Goal: Information Seeking & Learning: Learn about a topic

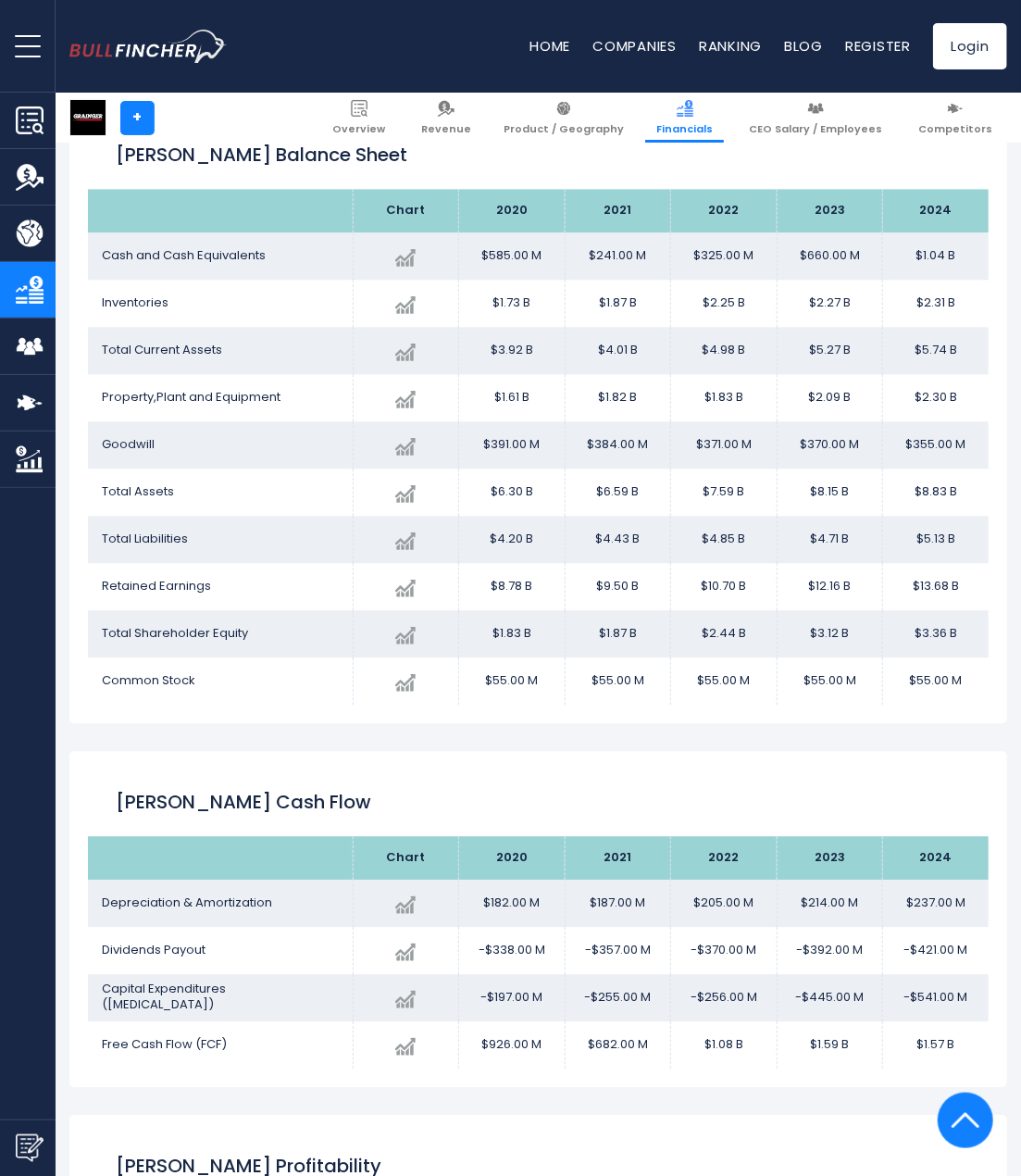
scroll to position [725, 0]
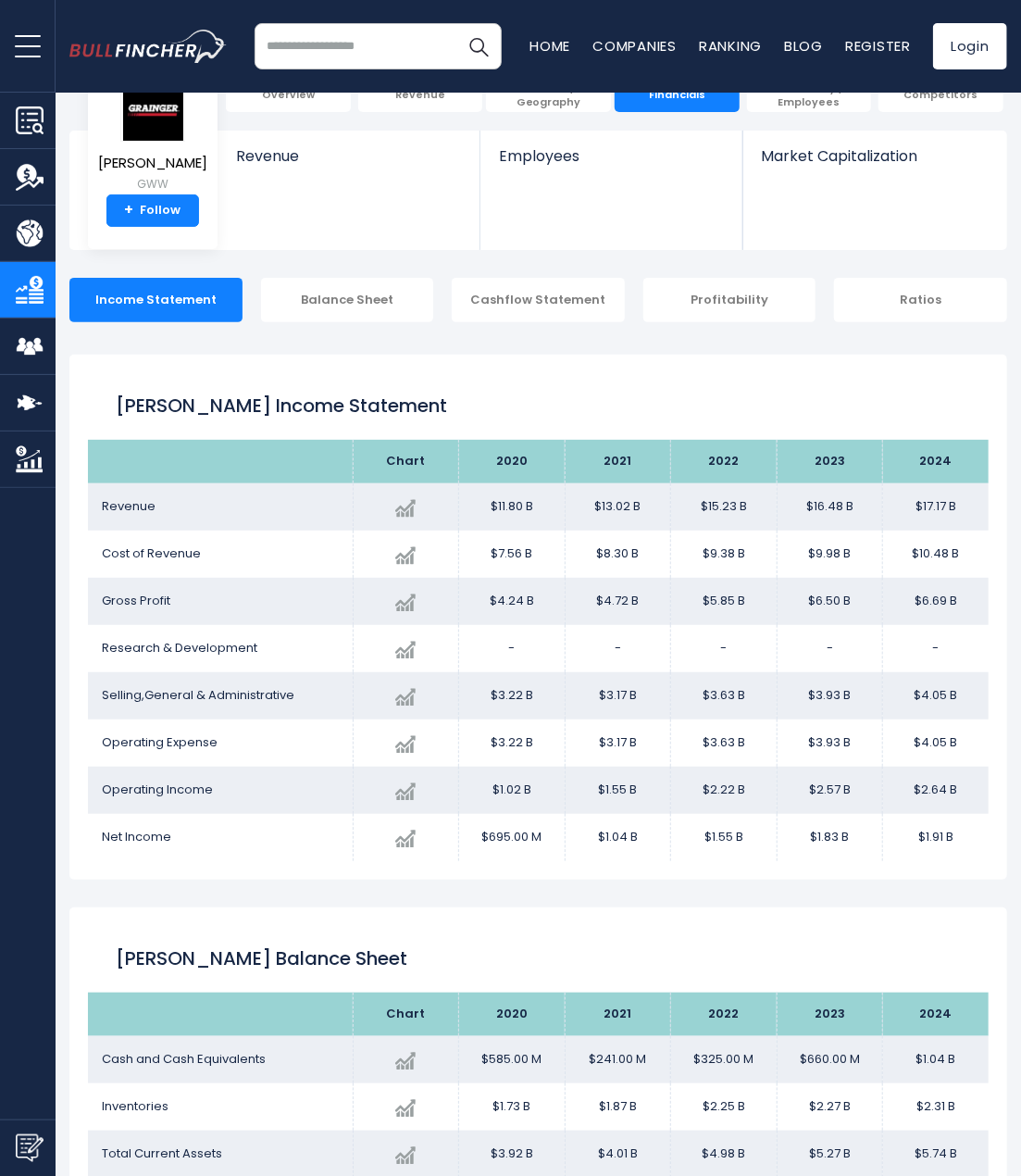
scroll to position [261, 0]
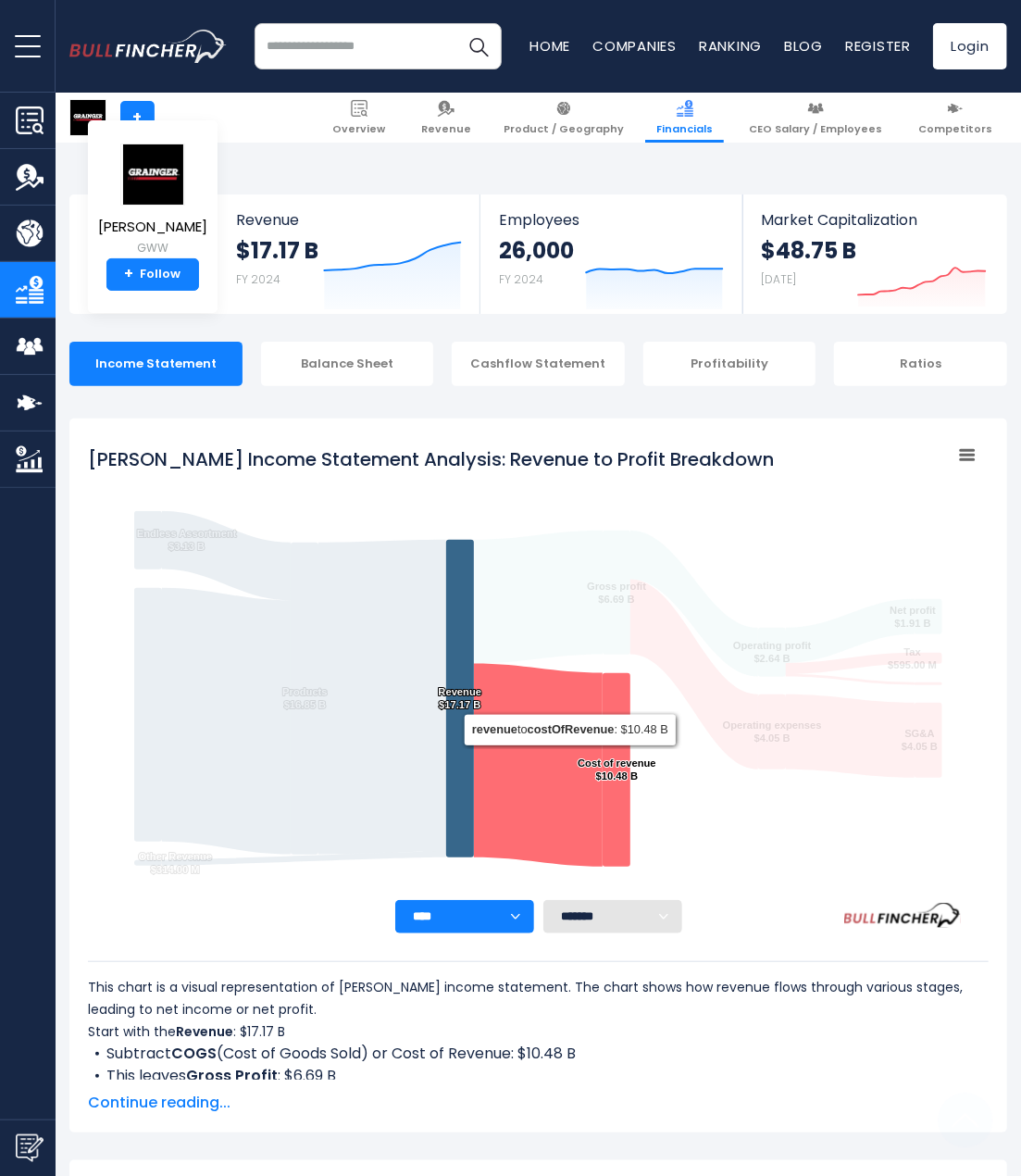
scroll to position [798, 0]
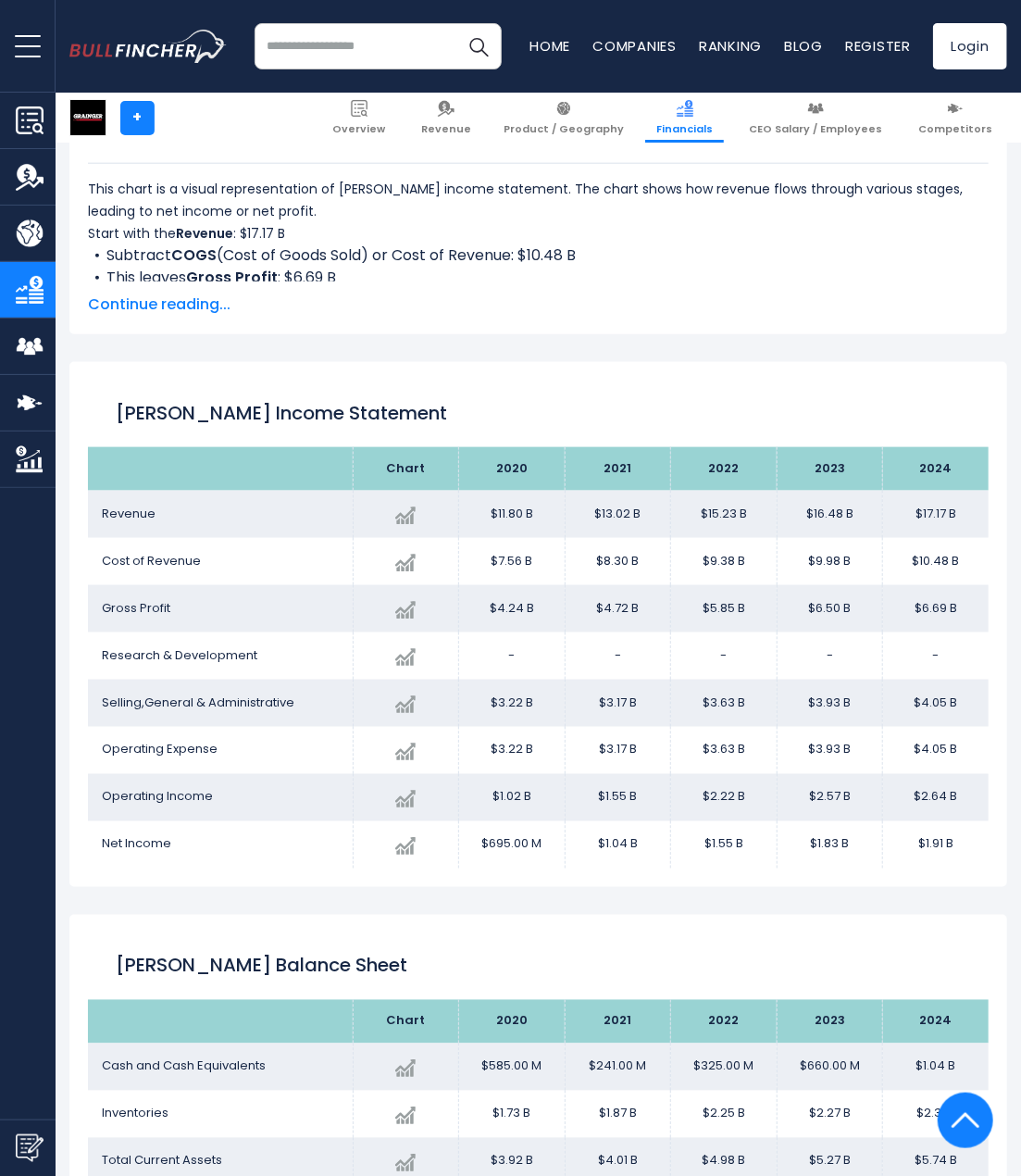
click at [170, 306] on span "Continue reading..." at bounding box center [537, 304] width 900 height 22
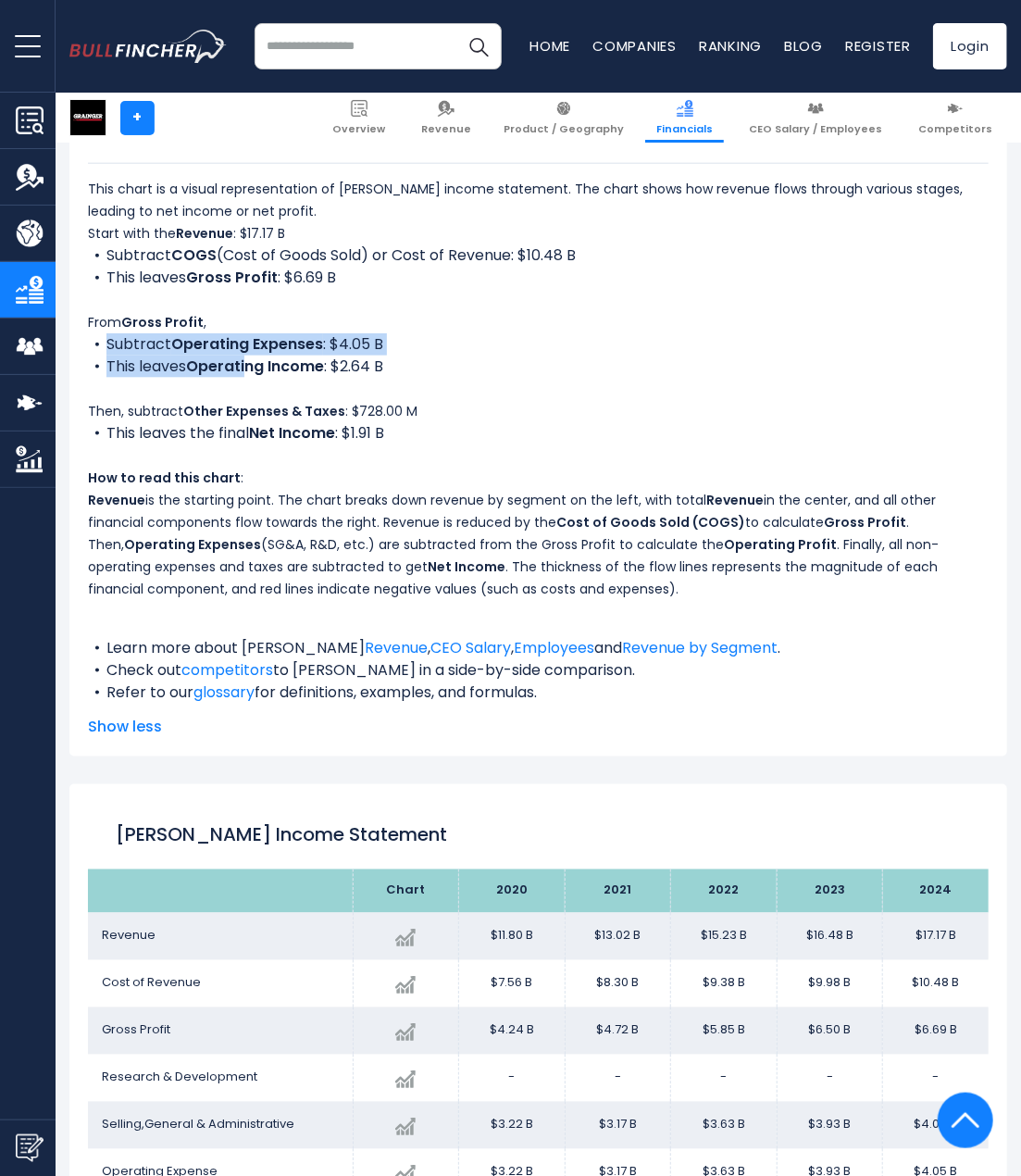
drag, startPoint x: 229, startPoint y: 321, endPoint x: 246, endPoint y: 376, distance: 57.6
click at [246, 376] on div "This chart is a visual representation of W.W. Grainger's income statement. The …" at bounding box center [537, 440] width 900 height 526
click at [246, 376] on li "This leaves Operating Income : $2.64 B" at bounding box center [537, 366] width 900 height 22
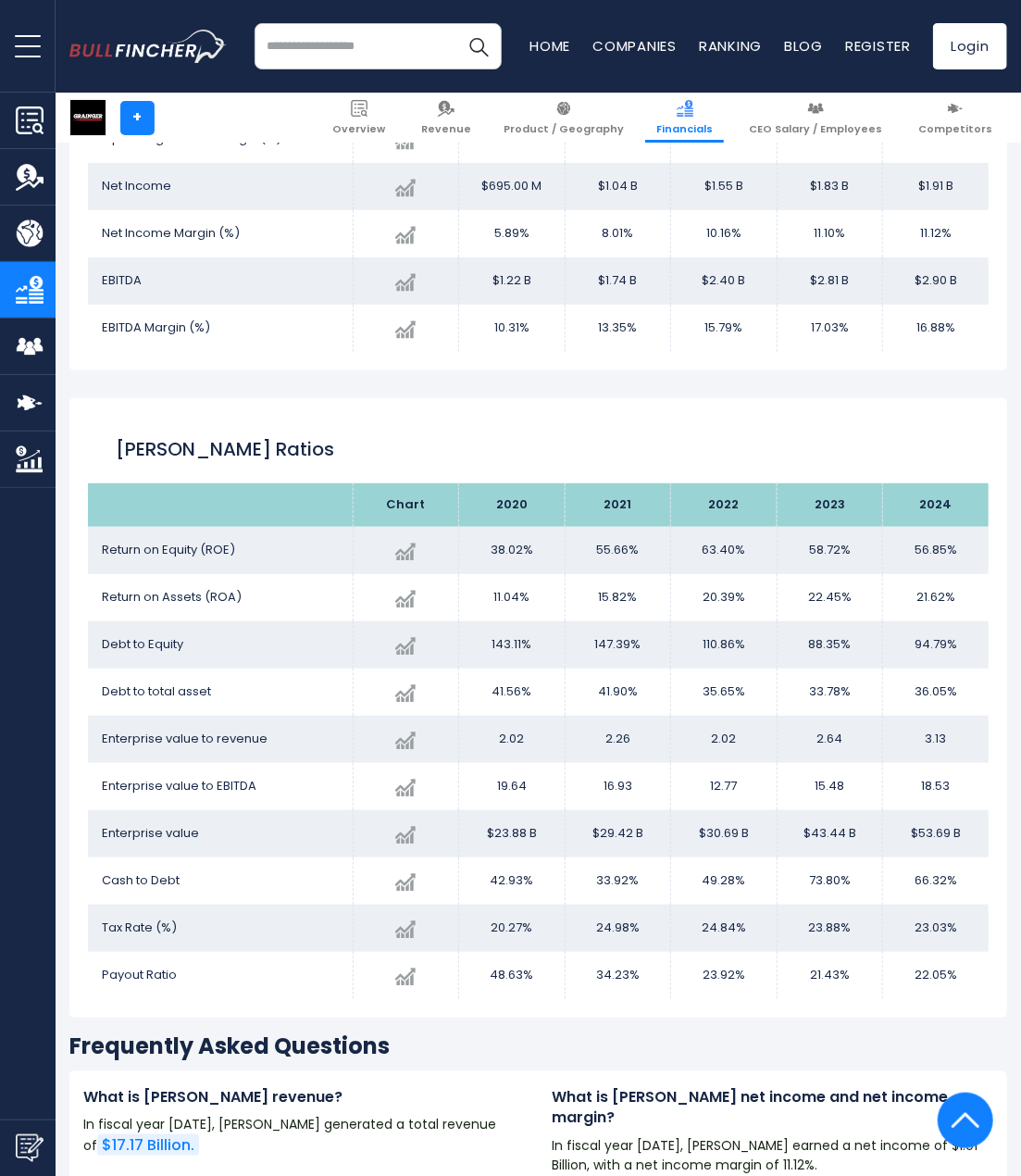
scroll to position [3301, 0]
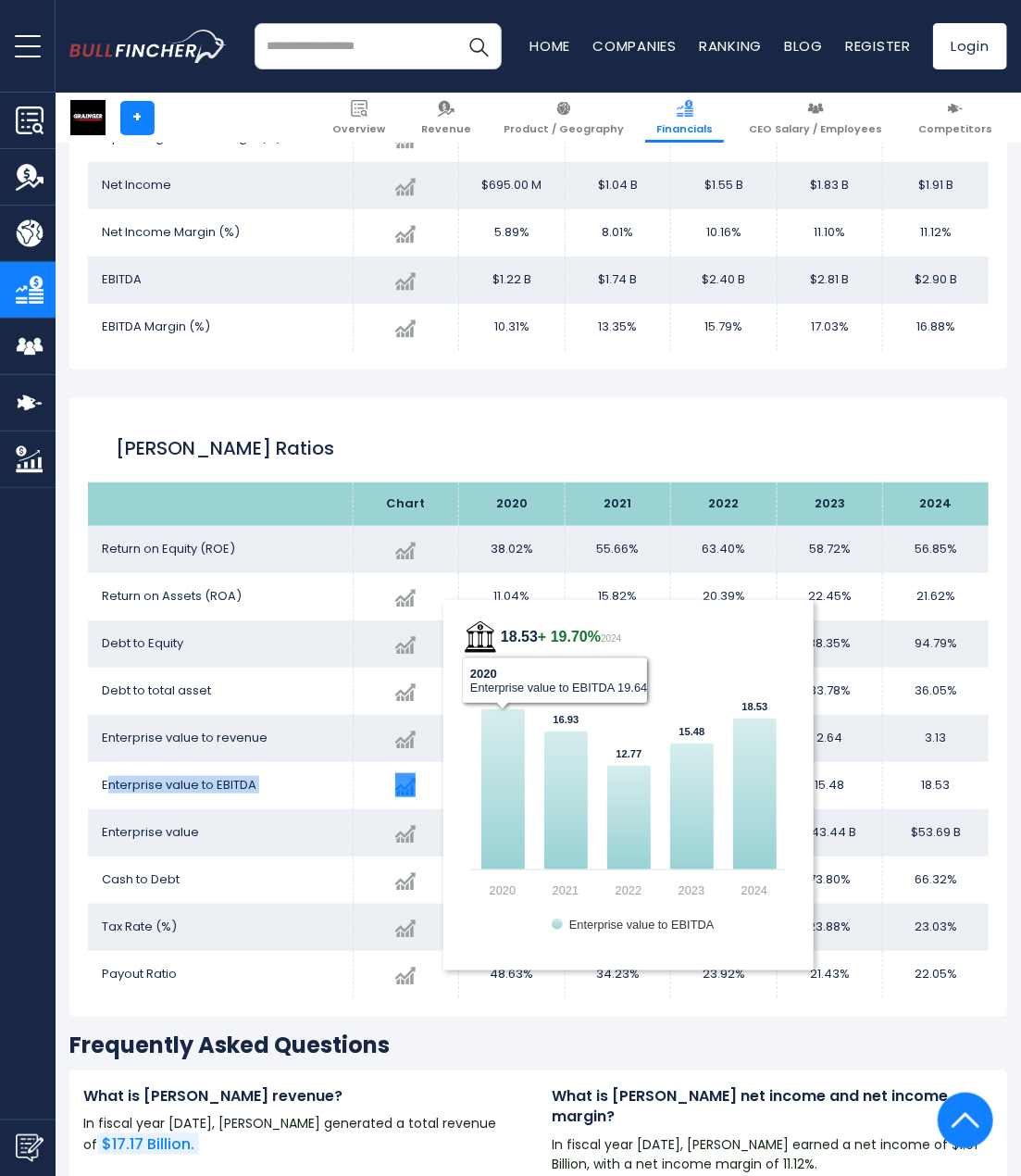
drag, startPoint x: 107, startPoint y: 784, endPoint x: 538, endPoint y: 785, distance: 431.0
click at [538, 785] on tr "Enterprise value to EBITDA Created with Highcharts 12.1.2 18.53 + 19.70% 2024 1…" at bounding box center [537, 785] width 900 height 47
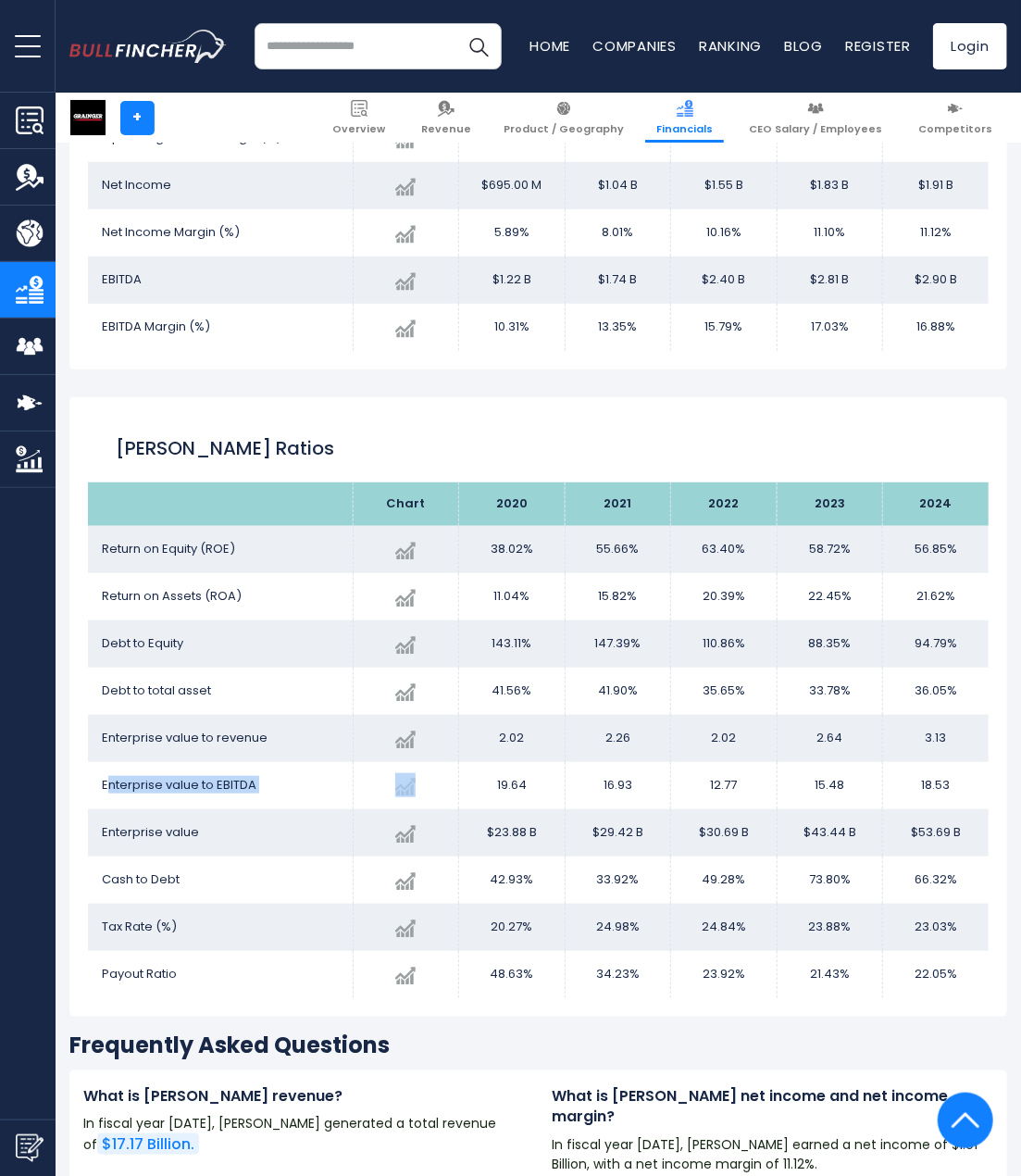
drag, startPoint x: 869, startPoint y: 791, endPoint x: 678, endPoint y: 786, distance: 191.1
click at [678, 786] on tr "Enterprise value to EBITDA Created with Highcharts 12.1.2 18.53 + 19.70% 2024 1…" at bounding box center [537, 785] width 900 height 47
